Goal: Task Accomplishment & Management: Complete application form

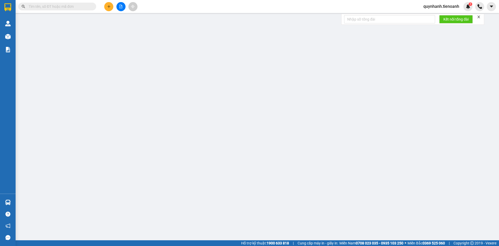
click at [82, 6] on input "text" at bounding box center [59, 7] width 61 height 6
paste input "0967921045"
type input "0967921045"
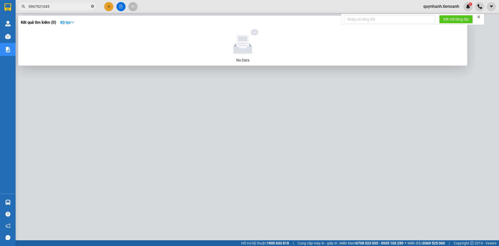
click at [93, 5] on icon "close-circle" at bounding box center [92, 6] width 3 height 3
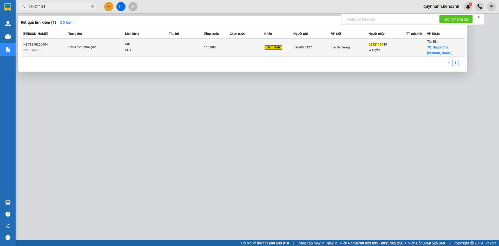
type input "03421154"
click at [324, 49] on div "0964086427" at bounding box center [312, 47] width 37 height 5
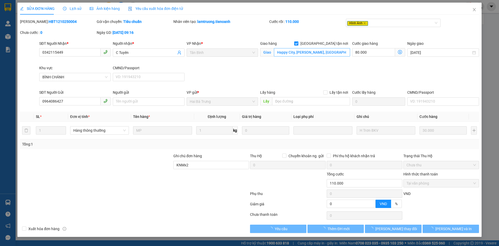
type input "0342115449"
type input "C Tuyên"
checkbox input "true"
type input "Happy City, [PERSON_NAME], [GEOGRAPHIC_DATA], [GEOGRAPHIC_DATA], [GEOGRAPHIC_DA…"
type input "0964086427"
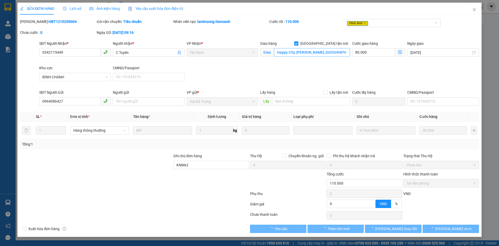
type input "KNMx2"
type input "0"
type input "110.000"
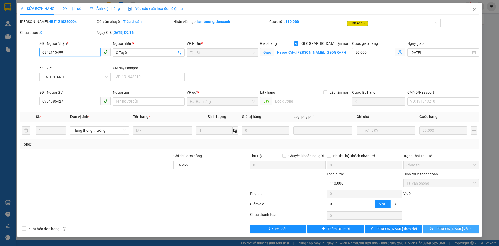
type input "0342115499"
click at [449, 228] on span "[PERSON_NAME] và In" at bounding box center [454, 229] width 36 height 6
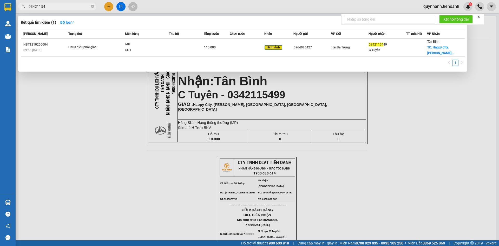
click at [63, 8] on input "03421154" at bounding box center [59, 7] width 61 height 6
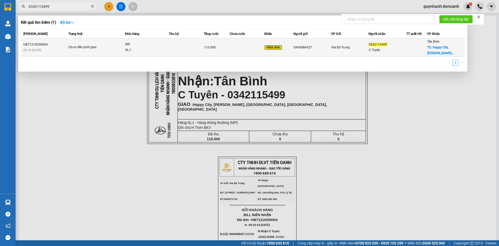
type input "0342115499"
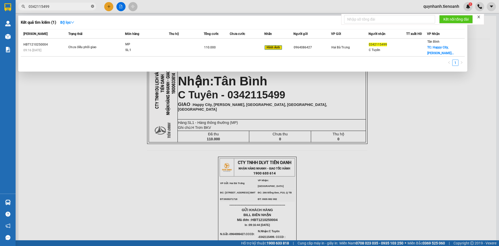
click at [92, 5] on icon "close-circle" at bounding box center [92, 6] width 3 height 3
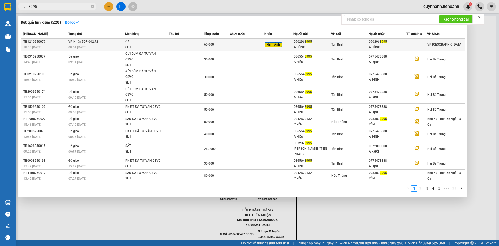
type input "8995"
click at [240, 46] on td at bounding box center [247, 44] width 35 height 12
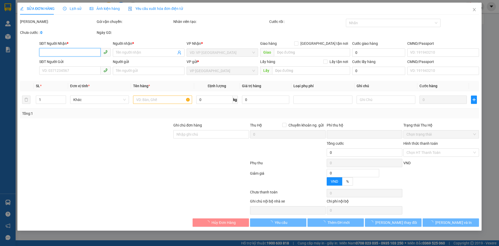
type input "0902968995"
type input "A CÔNG"
type input "0902968995"
type input "A CÔNG"
type input "0"
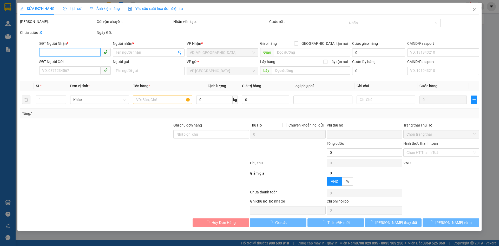
type input "60.000"
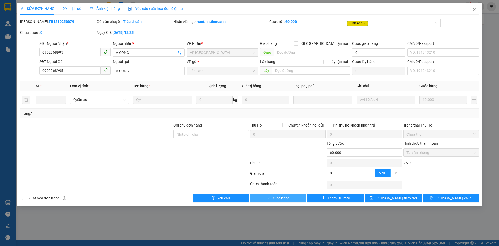
click at [283, 201] on button "Giao hàng" at bounding box center [278, 198] width 56 height 8
